Goal: Obtain resource: Obtain resource

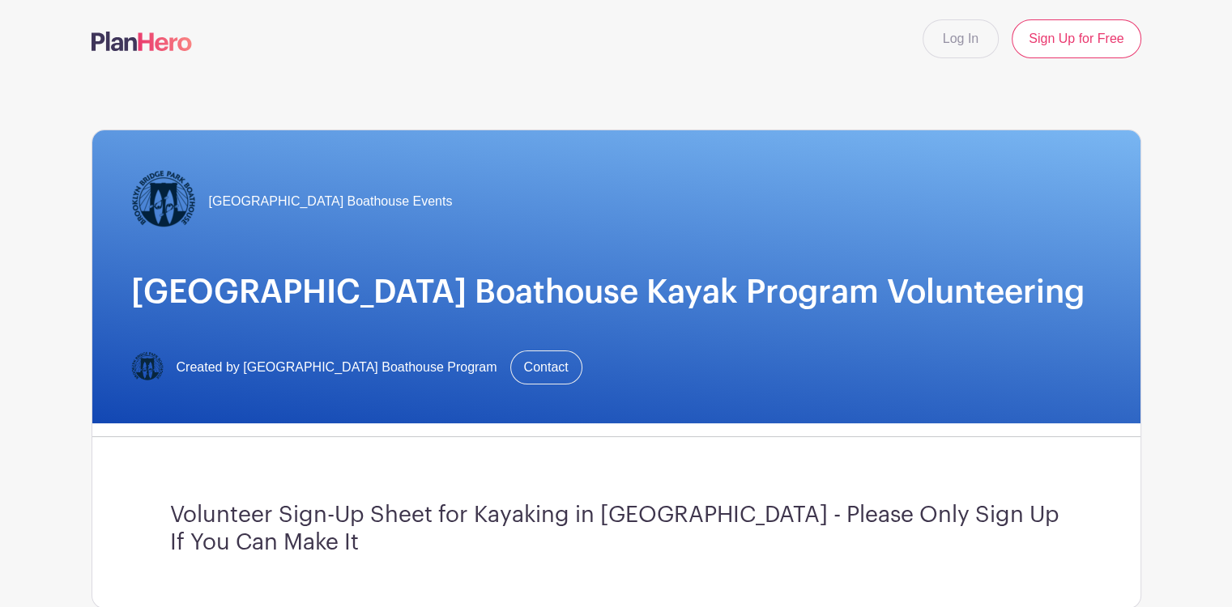
click at [604, 49] on div "Log In Sign Up for Free" at bounding box center [616, 38] width 1069 height 39
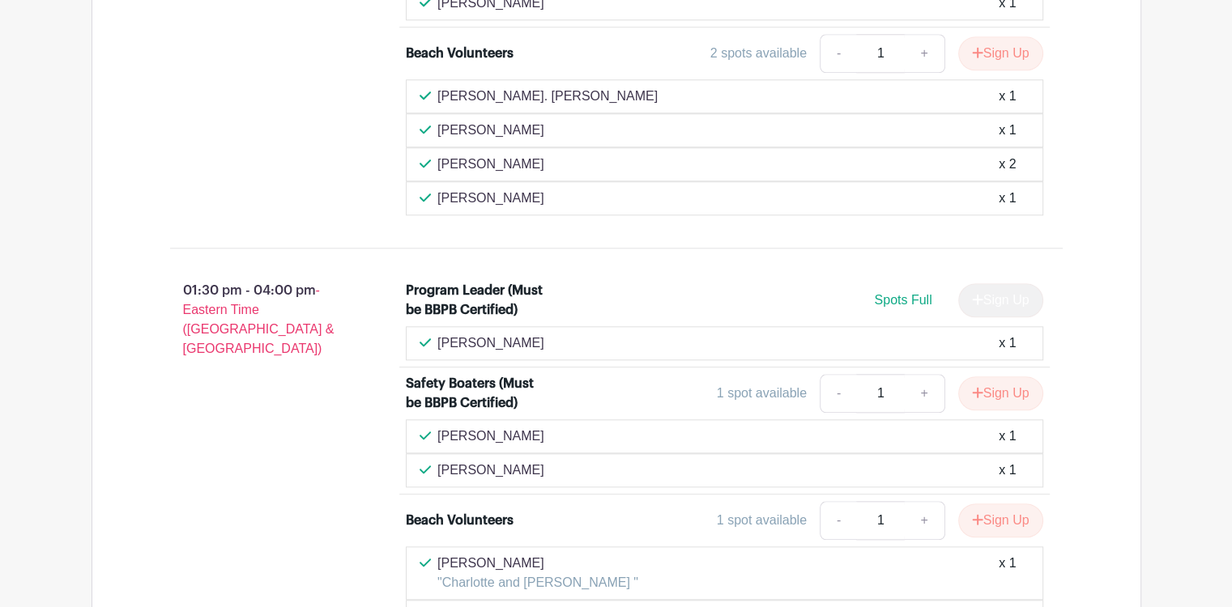
scroll to position [1701, 0]
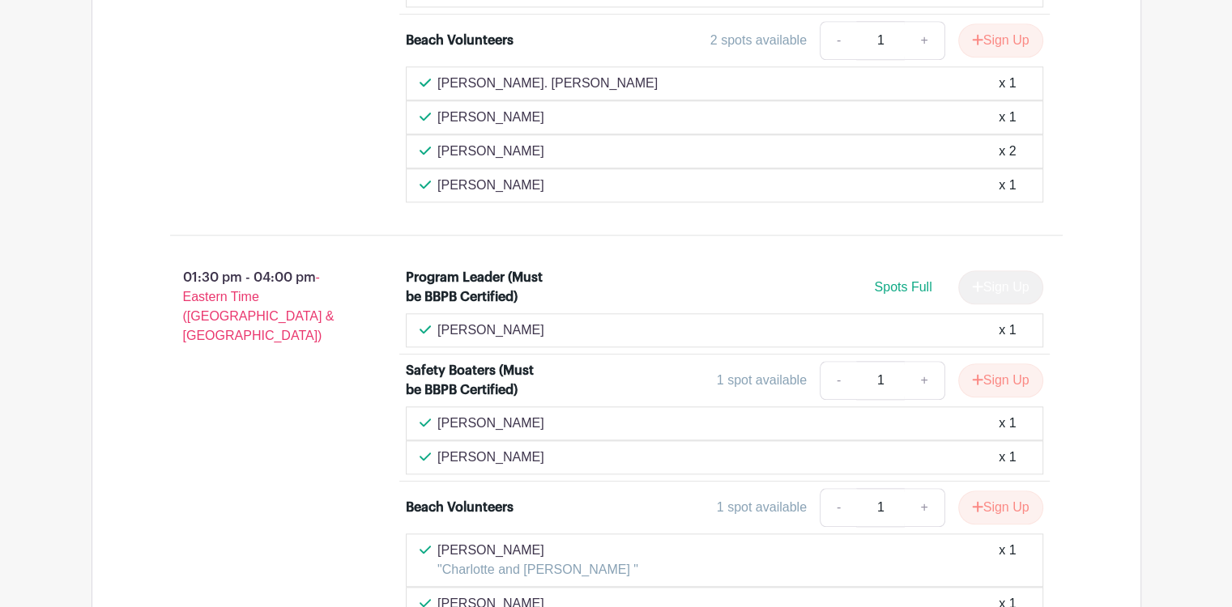
drag, startPoint x: 534, startPoint y: 321, endPoint x: 437, endPoint y: 326, distance: 96.5
click at [437, 326] on p "[PERSON_NAME]" at bounding box center [490, 330] width 107 height 19
copy p "[PERSON_NAME]"
click at [305, 411] on div "01:30 pm - 04:00 pm - Eastern Time ([GEOGRAPHIC_DATA] & [GEOGRAPHIC_DATA])" at bounding box center [262, 496] width 236 height 468
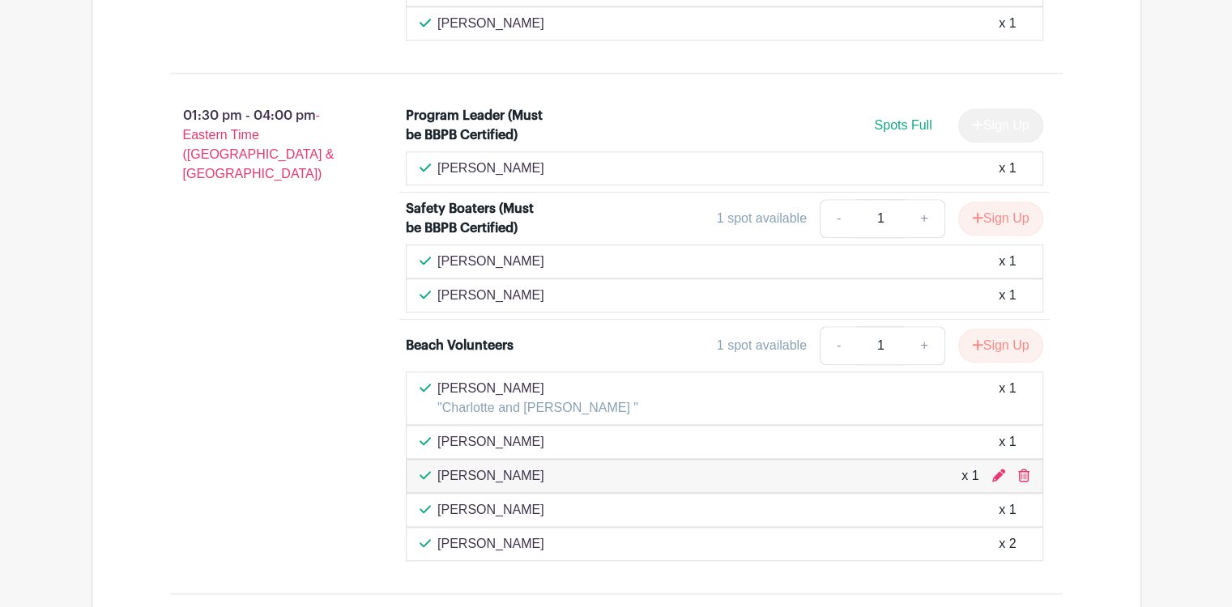
scroll to position [1943, 0]
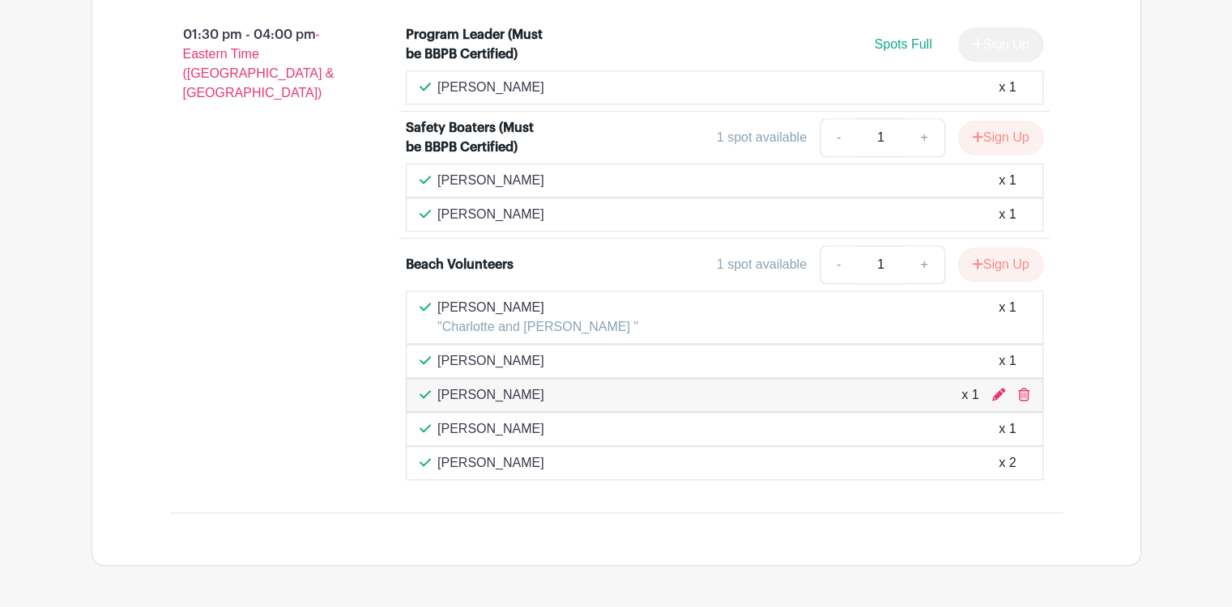
drag, startPoint x: 526, startPoint y: 296, endPoint x: 438, endPoint y: 303, distance: 88.5
click at [438, 303] on p "[PERSON_NAME]" at bounding box center [537, 307] width 201 height 19
copy p "[PERSON_NAME]"
click at [358, 341] on div "01:30 pm - 04:00 pm - Eastern Time ([GEOGRAPHIC_DATA] & [GEOGRAPHIC_DATA])" at bounding box center [262, 253] width 236 height 468
drag, startPoint x: 509, startPoint y: 453, endPoint x: 440, endPoint y: 450, distance: 68.9
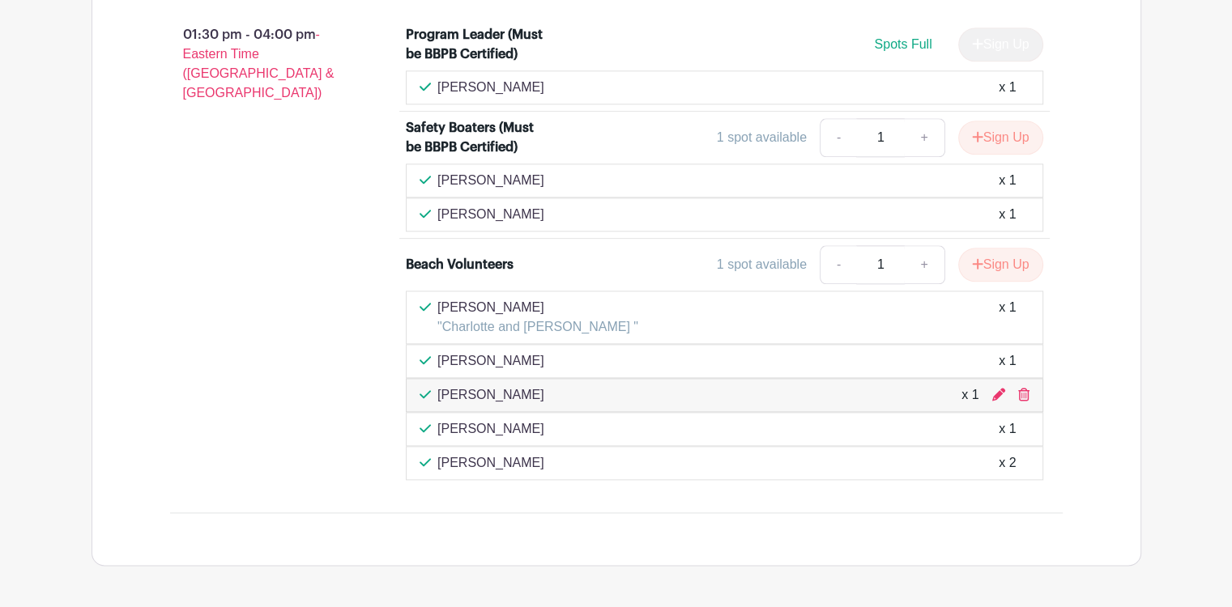
click at [440, 453] on p "[PERSON_NAME]" at bounding box center [490, 462] width 107 height 19
copy p "[PERSON_NAME]"
click at [317, 225] on div "01:30 pm - 04:00 pm - Eastern Time ([GEOGRAPHIC_DATA] & [GEOGRAPHIC_DATA])" at bounding box center [262, 253] width 236 height 468
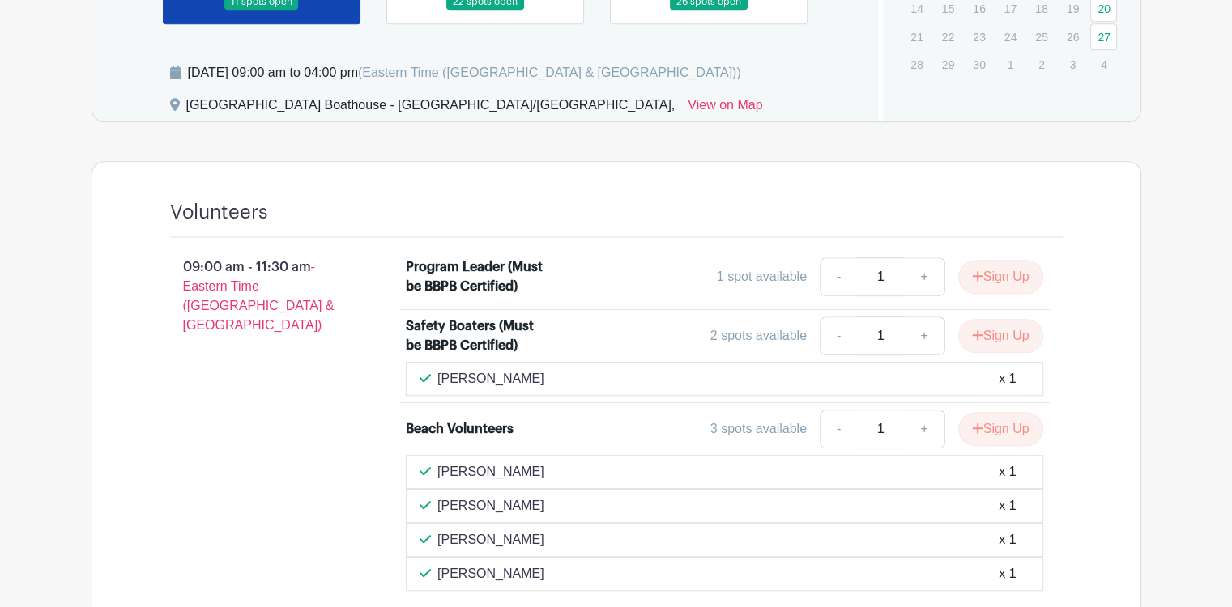
scroll to position [567, 0]
